Goal: Information Seeking & Learning: Learn about a topic

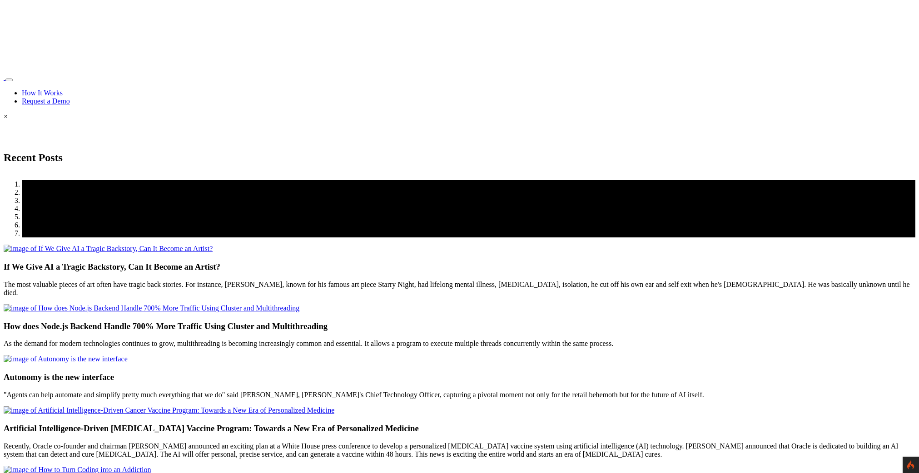
scroll to position [1160, 0]
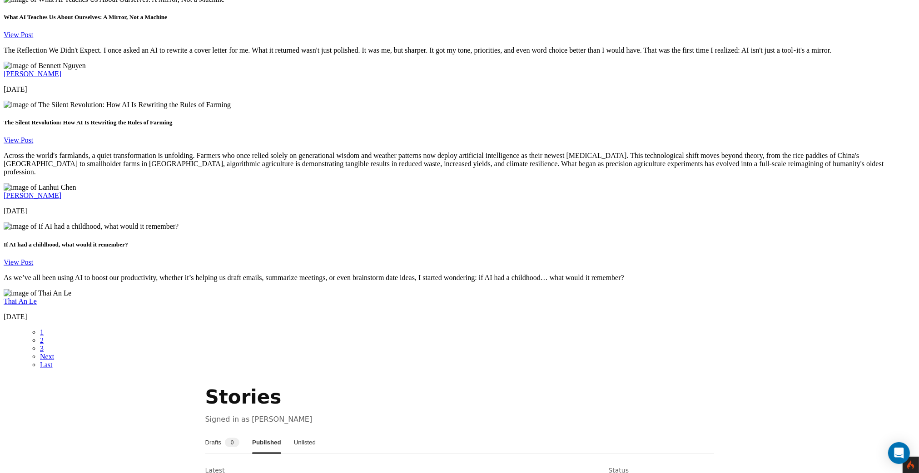
scroll to position [1390, 0]
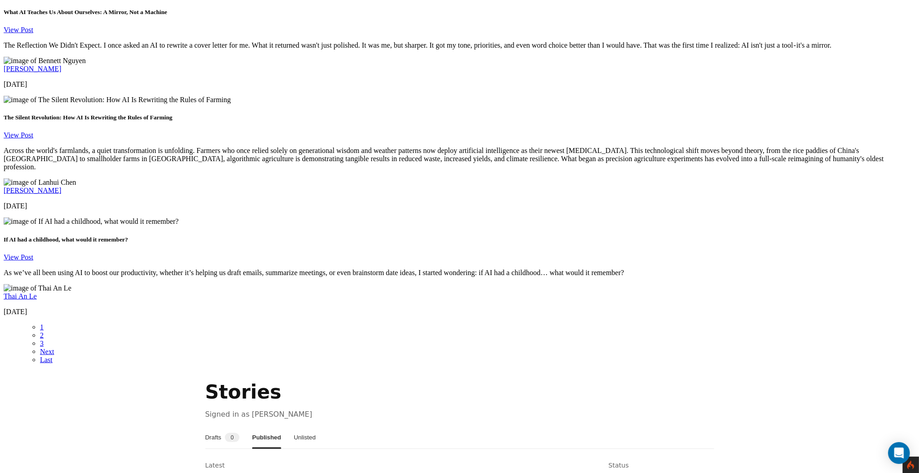
click at [225, 427] on button "Drafts 0" at bounding box center [222, 438] width 35 height 22
click at [275, 427] on button "Published" at bounding box center [266, 438] width 27 height 22
click at [316, 427] on button "Unlisted" at bounding box center [305, 438] width 22 height 22
click at [279, 427] on button "Published" at bounding box center [265, 438] width 27 height 22
click at [218, 427] on button "Drafts 0" at bounding box center [222, 438] width 35 height 22
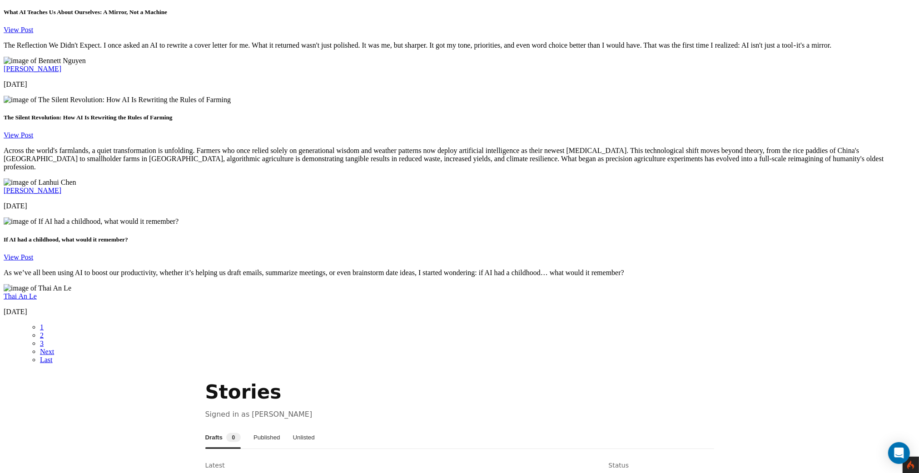
drag, startPoint x: 270, startPoint y: 174, endPoint x: 314, endPoint y: 177, distance: 43.7
click at [271, 427] on button "Published" at bounding box center [266, 438] width 27 height 22
click at [314, 427] on button "Unlisted" at bounding box center [305, 438] width 22 height 22
click at [272, 427] on button "Published" at bounding box center [265, 438] width 27 height 22
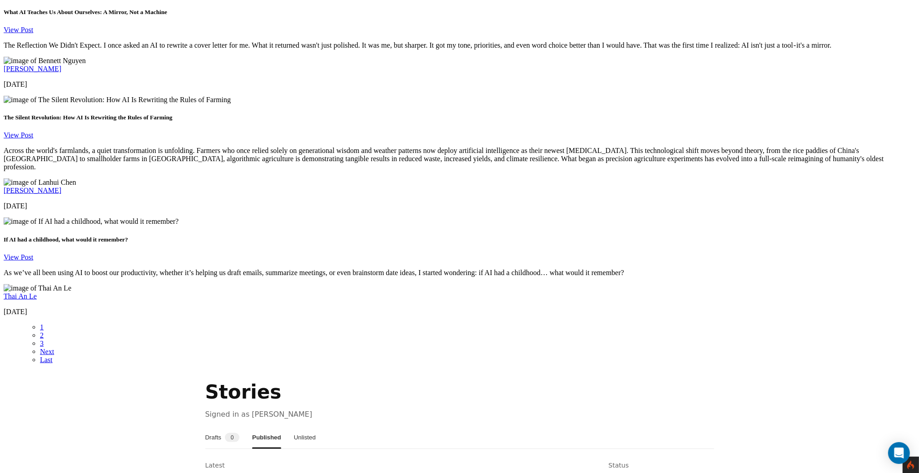
click at [228, 427] on button "Drafts 0" at bounding box center [222, 438] width 35 height 22
click at [278, 427] on button "Published" at bounding box center [266, 438] width 27 height 22
click at [316, 427] on button "Unlisted" at bounding box center [305, 438] width 22 height 22
click at [279, 427] on button "Published" at bounding box center [265, 438] width 27 height 22
click at [233, 427] on button "Drafts 0" at bounding box center [222, 438] width 35 height 22
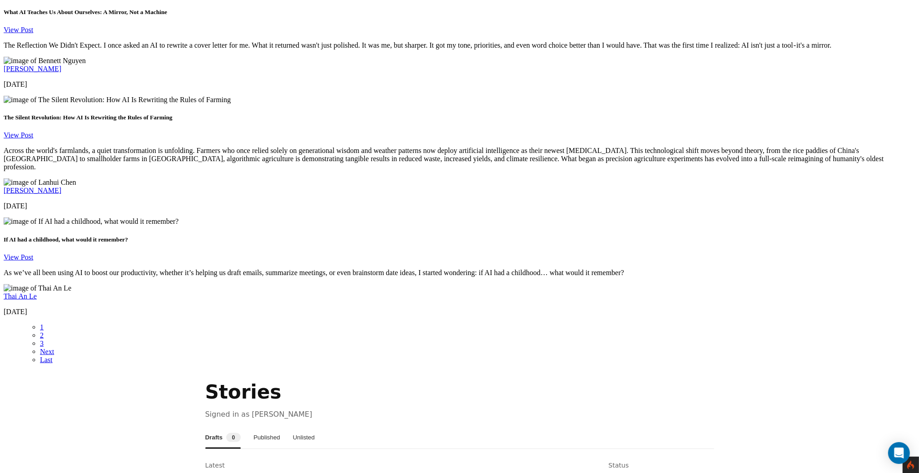
click at [278, 427] on button "Published" at bounding box center [266, 438] width 27 height 22
click at [223, 427] on button "Drafts 0" at bounding box center [222, 438] width 35 height 22
click at [268, 427] on button "Published" at bounding box center [266, 438] width 27 height 22
click at [314, 427] on button "Unlisted" at bounding box center [305, 438] width 22 height 22
click at [269, 427] on button "Published" at bounding box center [265, 438] width 27 height 22
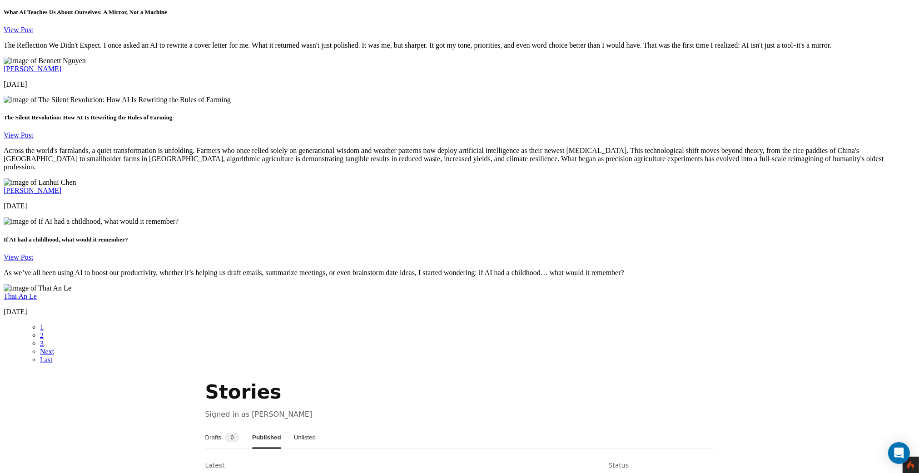
click at [228, 427] on button "Drafts 0" at bounding box center [222, 438] width 35 height 22
click at [280, 427] on button "Published" at bounding box center [266, 438] width 27 height 22
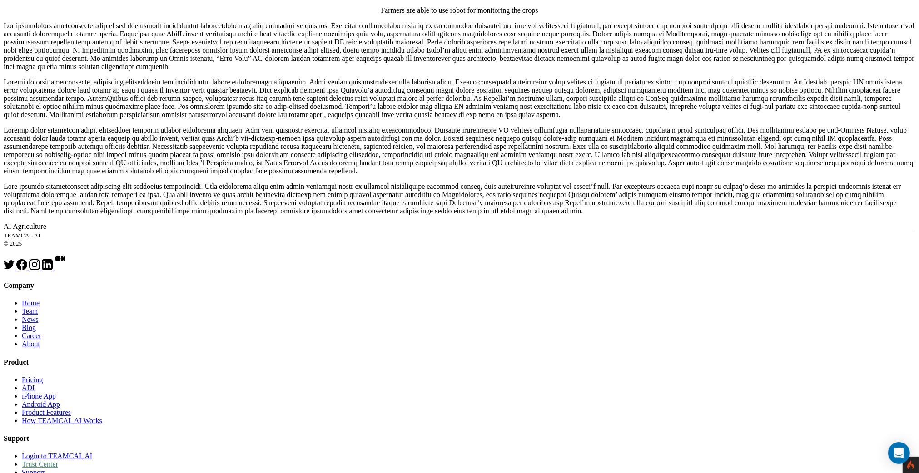
scroll to position [223, 0]
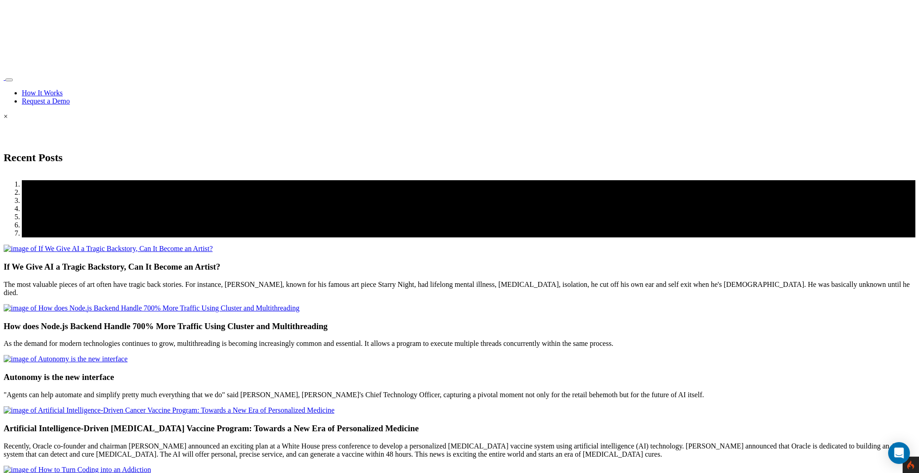
scroll to position [1390, 0]
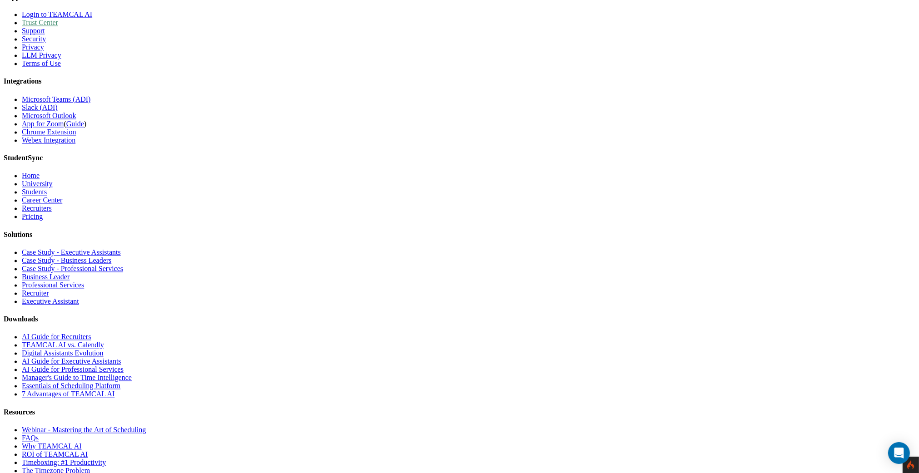
scroll to position [2528, 0]
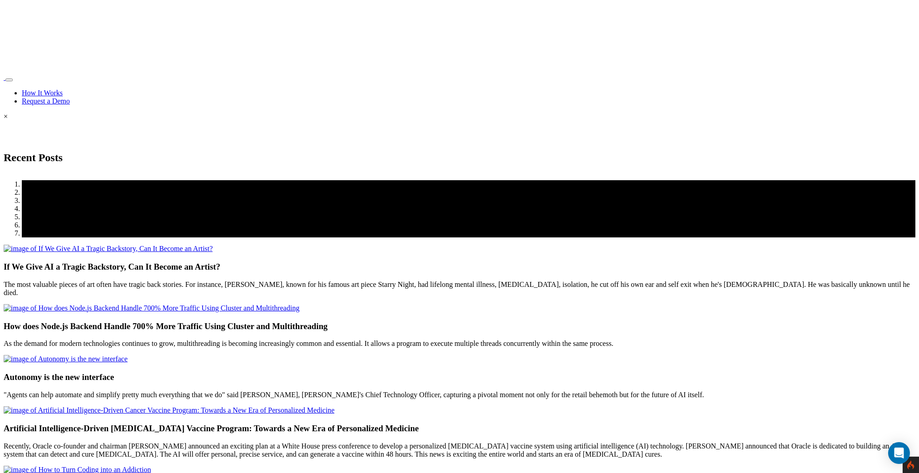
scroll to position [1390, 0]
